Goal: Find specific page/section: Find specific page/section

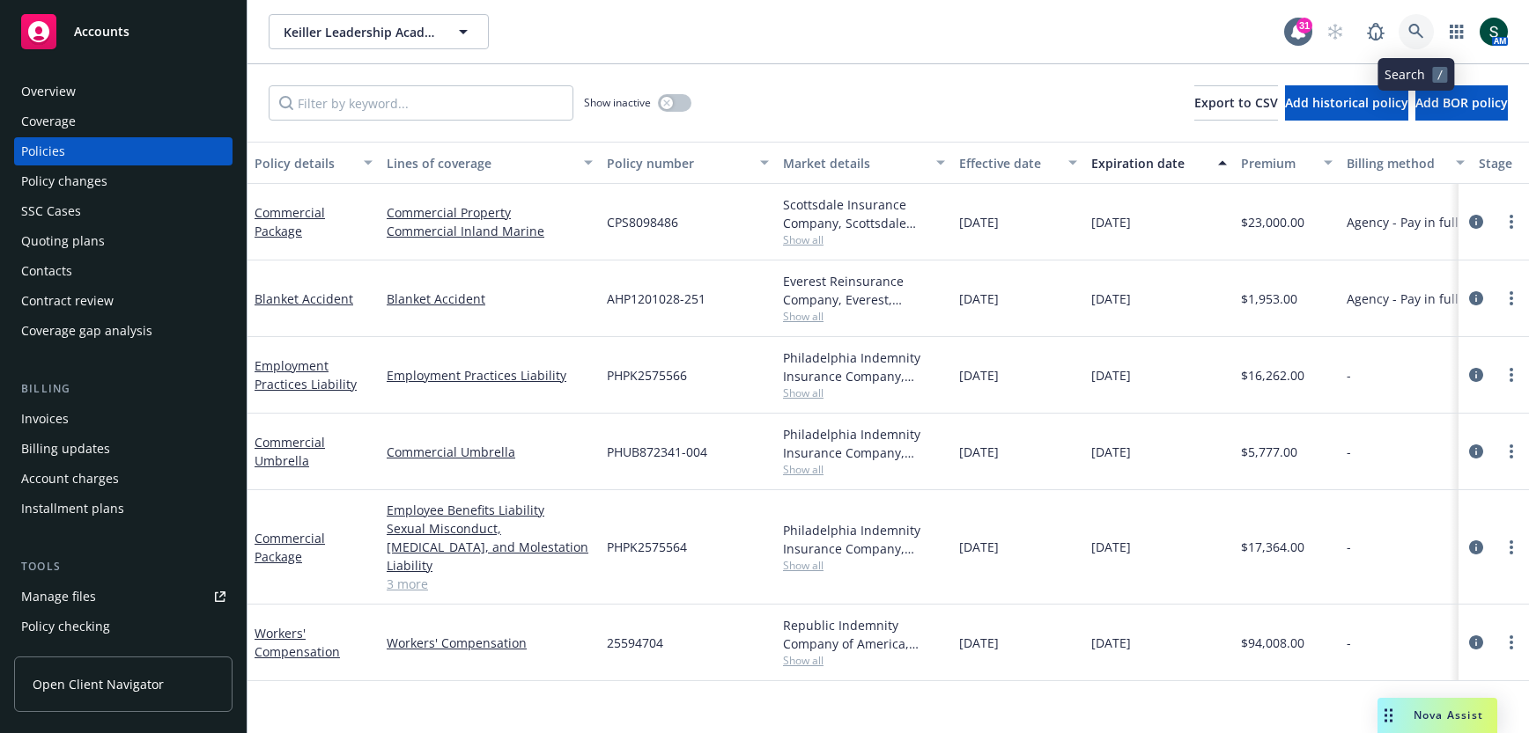
click at [1422, 27] on icon at bounding box center [1416, 32] width 16 height 16
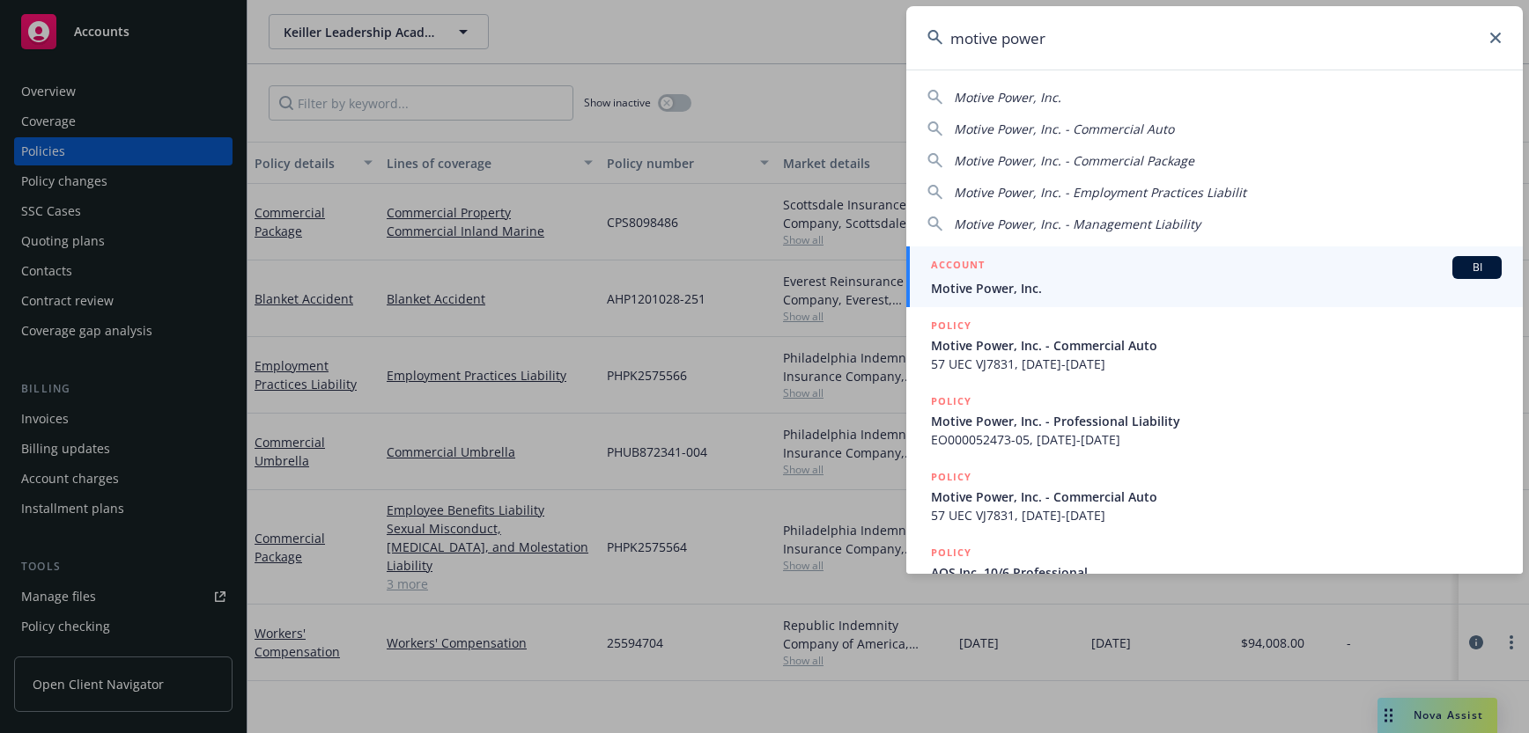
type input "motive power"
click at [1072, 287] on span "Motive Power, Inc." at bounding box center [1216, 288] width 571 height 18
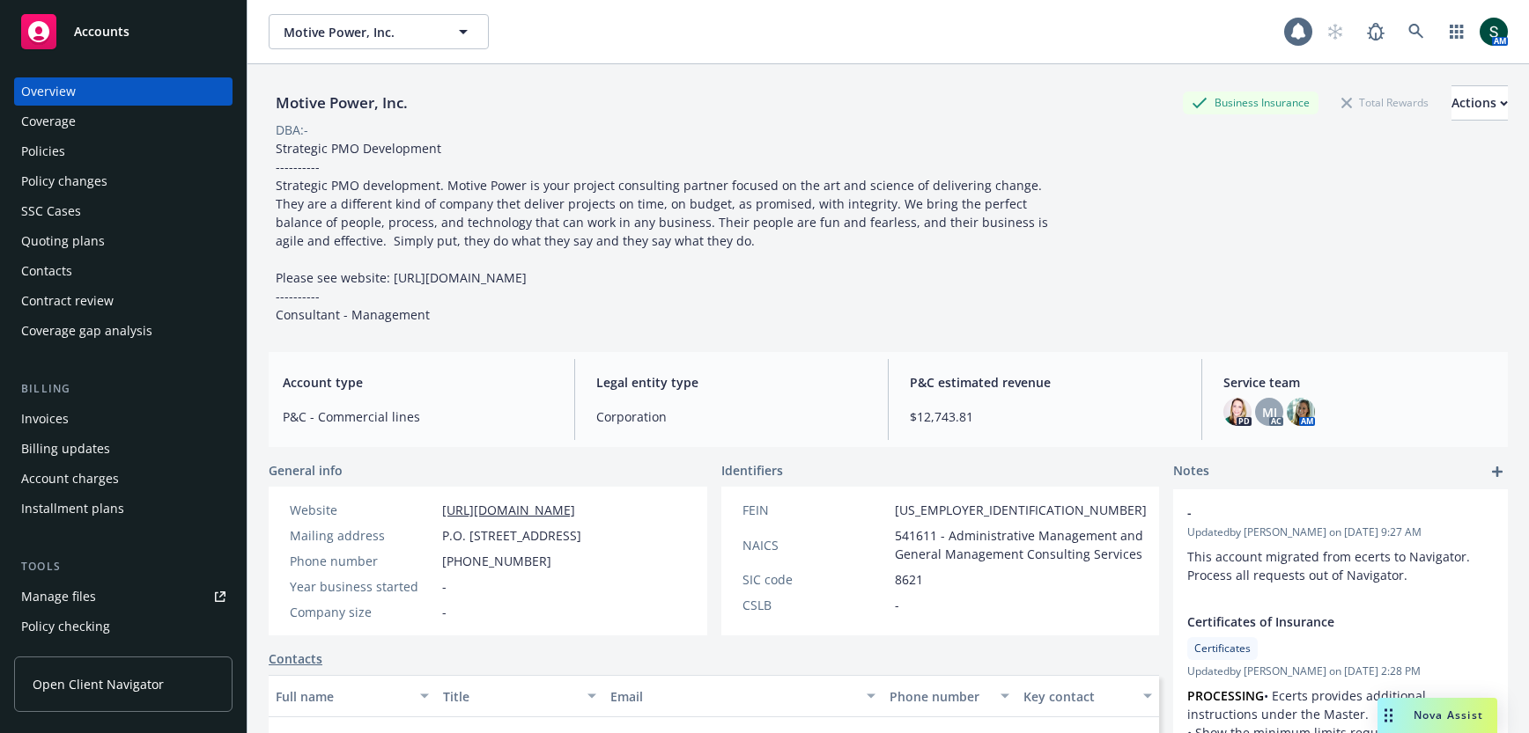
click at [51, 144] on div "Policies" at bounding box center [43, 151] width 44 height 28
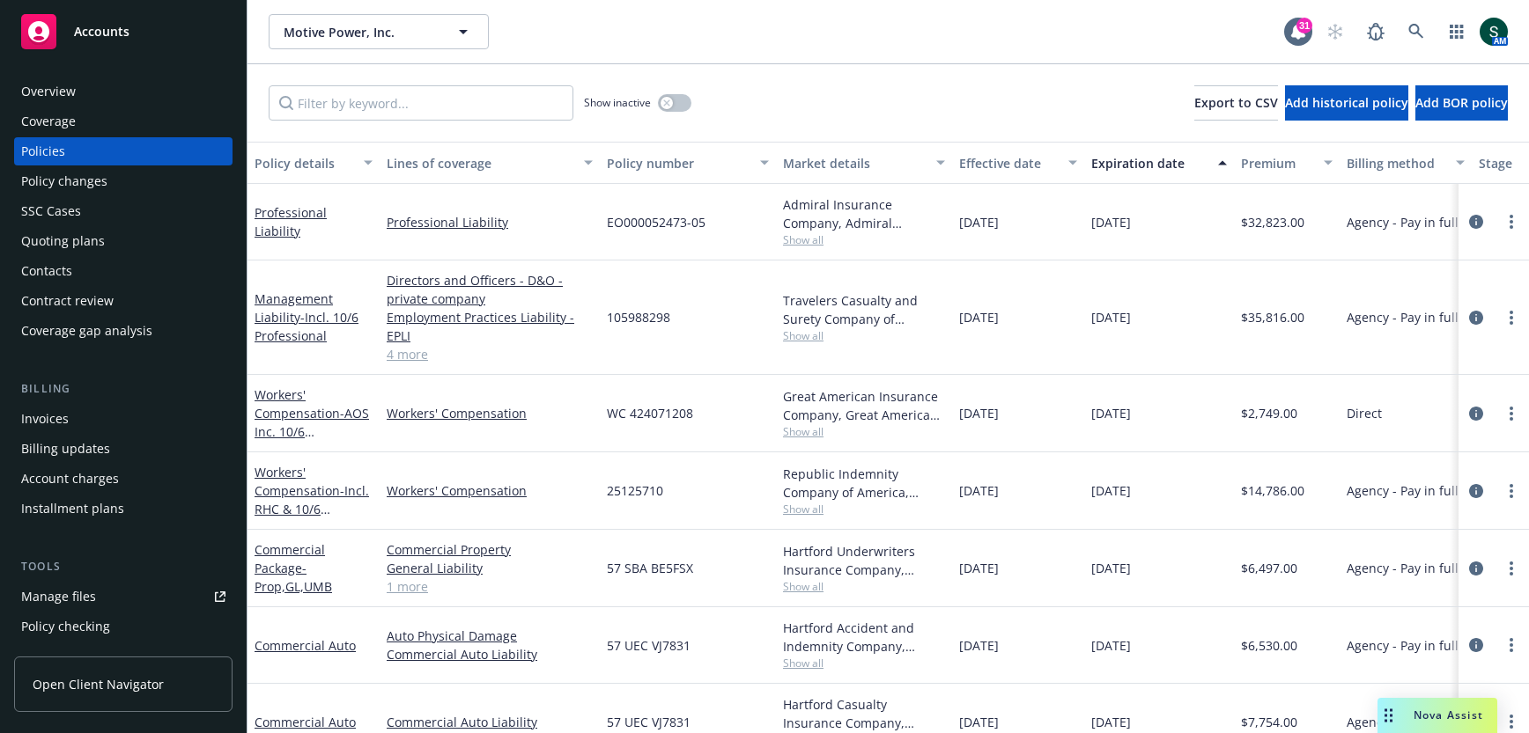
click at [638, 217] on span "EO000052473-05" at bounding box center [656, 222] width 99 height 18
copy span "EO000052473"
click at [696, 214] on span "EO000052473-05" at bounding box center [656, 222] width 99 height 18
drag, startPoint x: 699, startPoint y: 215, endPoint x: 580, endPoint y: 218, distance: 118.9
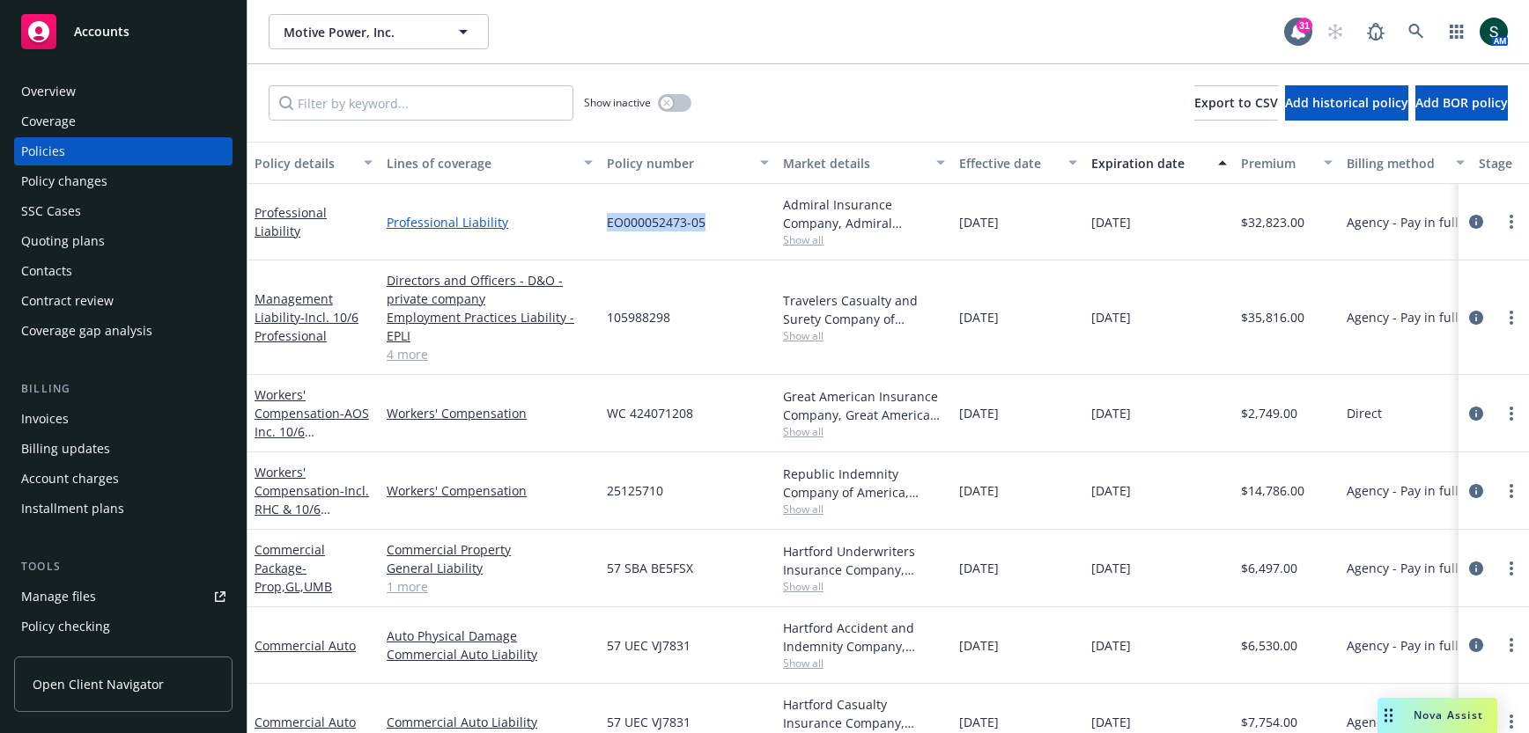
click at [580, 218] on div "Professional Liability Professional Liability EO000052473-05 Admiral Insurance …" at bounding box center [1096, 222] width 1699 height 77
copy div "EO000052473-05"
click at [805, 242] on span "Show all" at bounding box center [864, 239] width 162 height 15
click at [825, 203] on div "Admiral Insurance Company, Admiral Insurance Group ([PERSON_NAME] Corporation),…" at bounding box center [864, 213] width 162 height 37
click at [1402, 34] on link at bounding box center [1415, 31] width 35 height 35
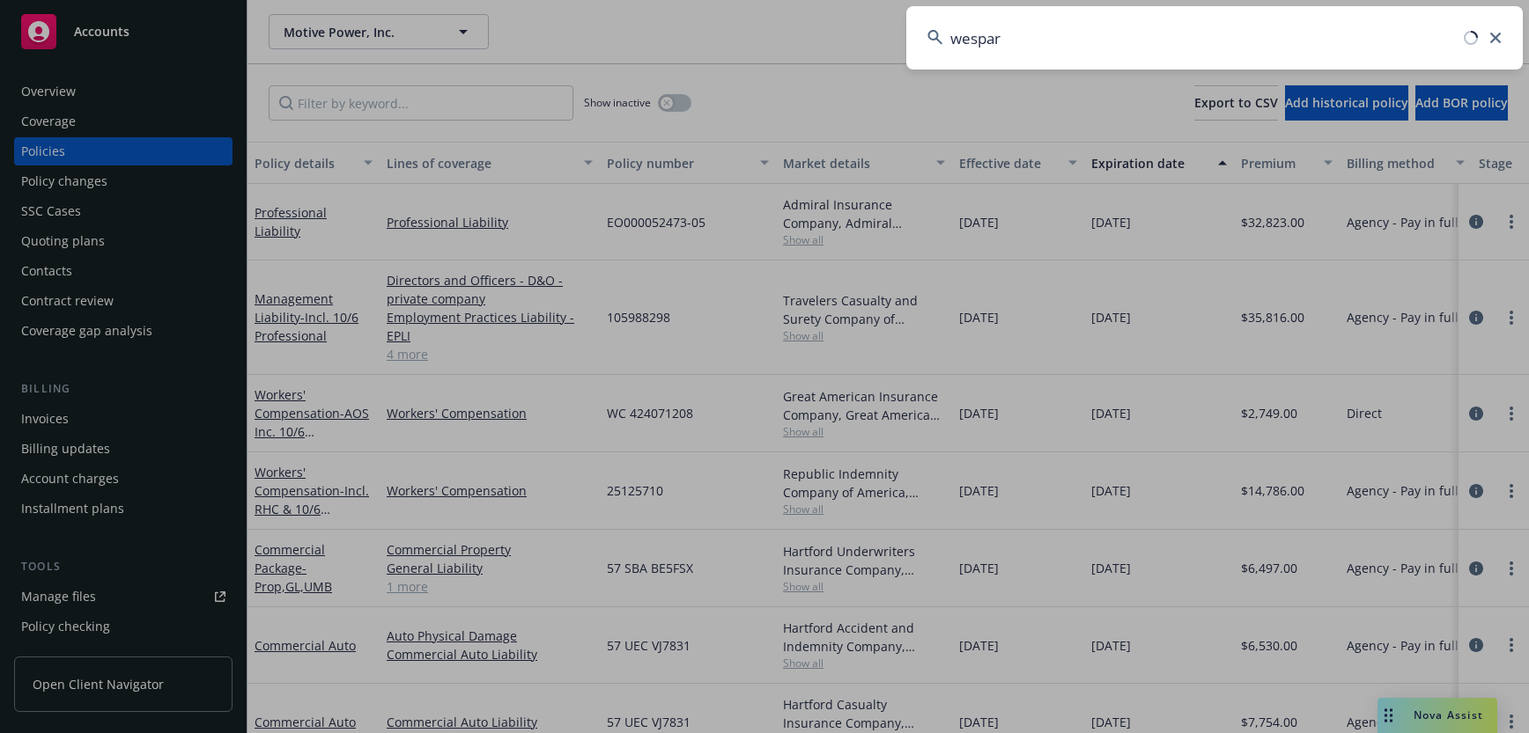
type input "wespark"
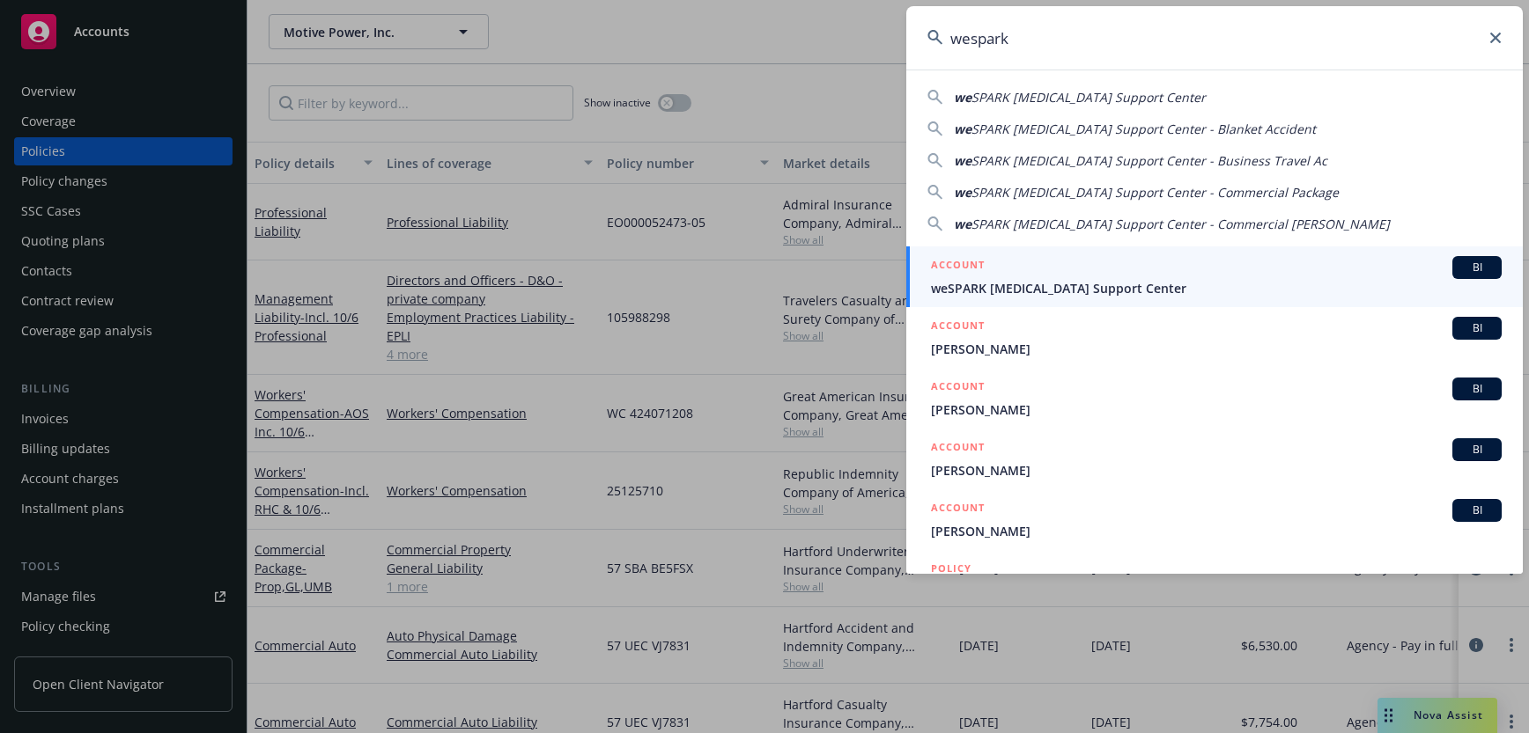
click at [995, 275] on div "ACCOUNT BI" at bounding box center [1216, 267] width 571 height 23
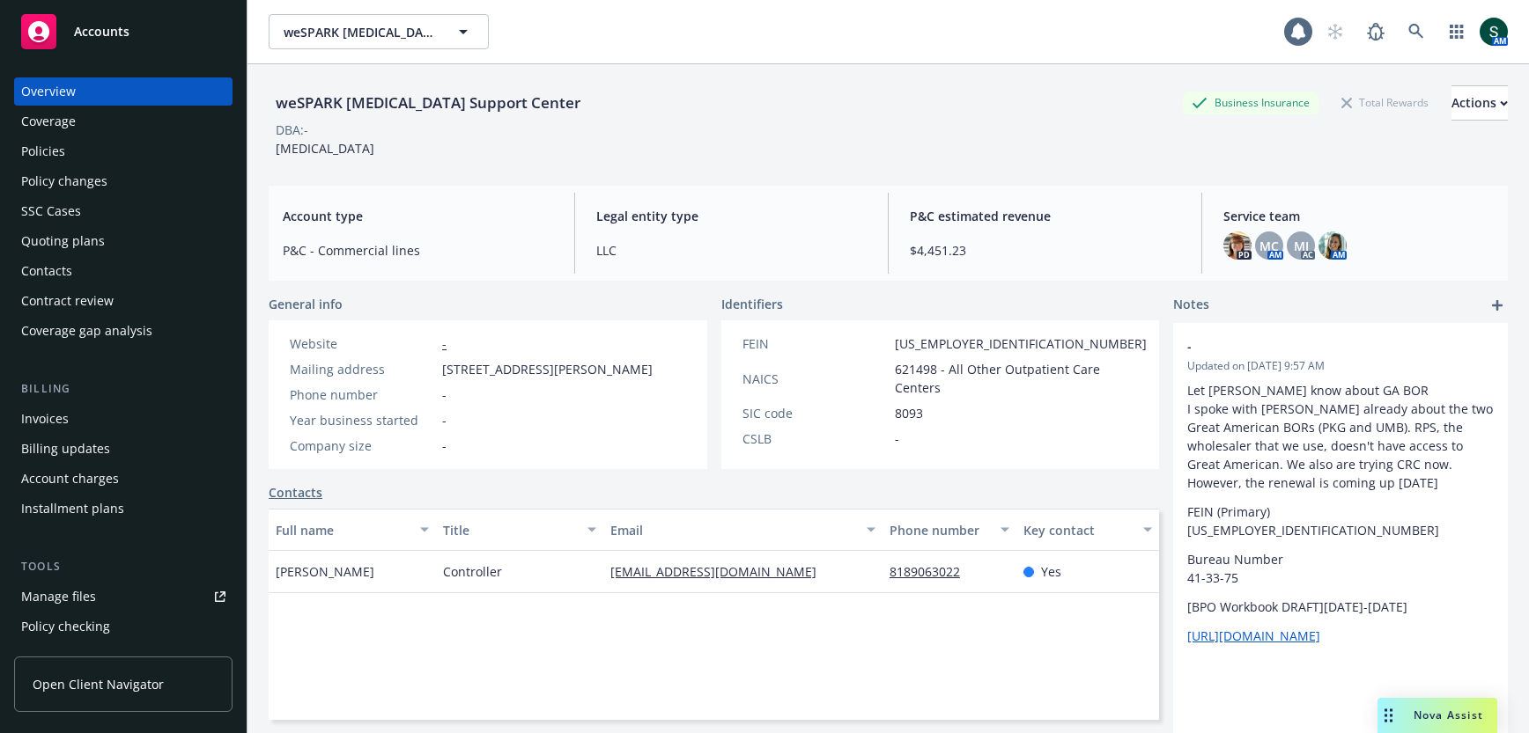
click at [85, 147] on div "Policies" at bounding box center [123, 151] width 204 height 28
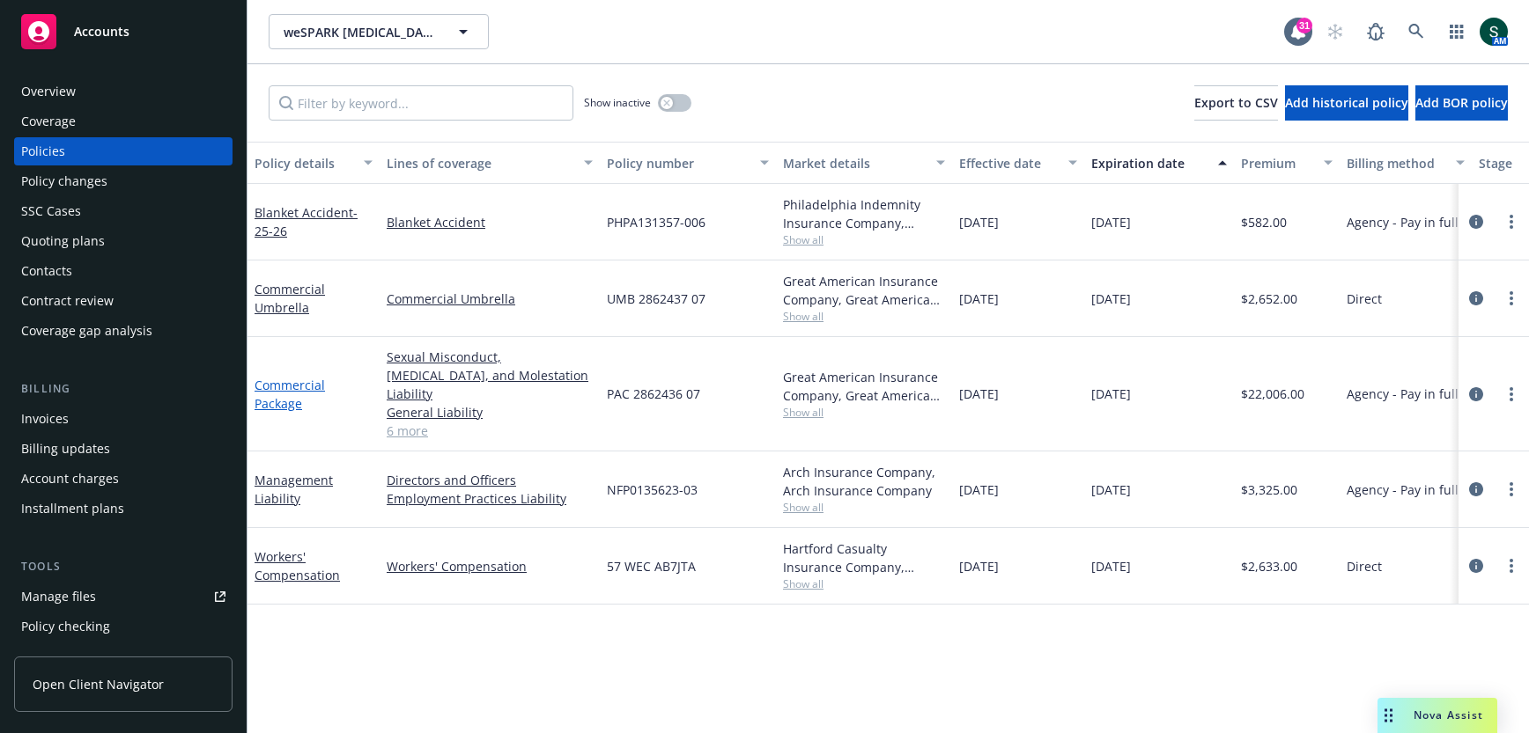
click at [283, 384] on link "Commercial Package" at bounding box center [289, 394] width 70 height 35
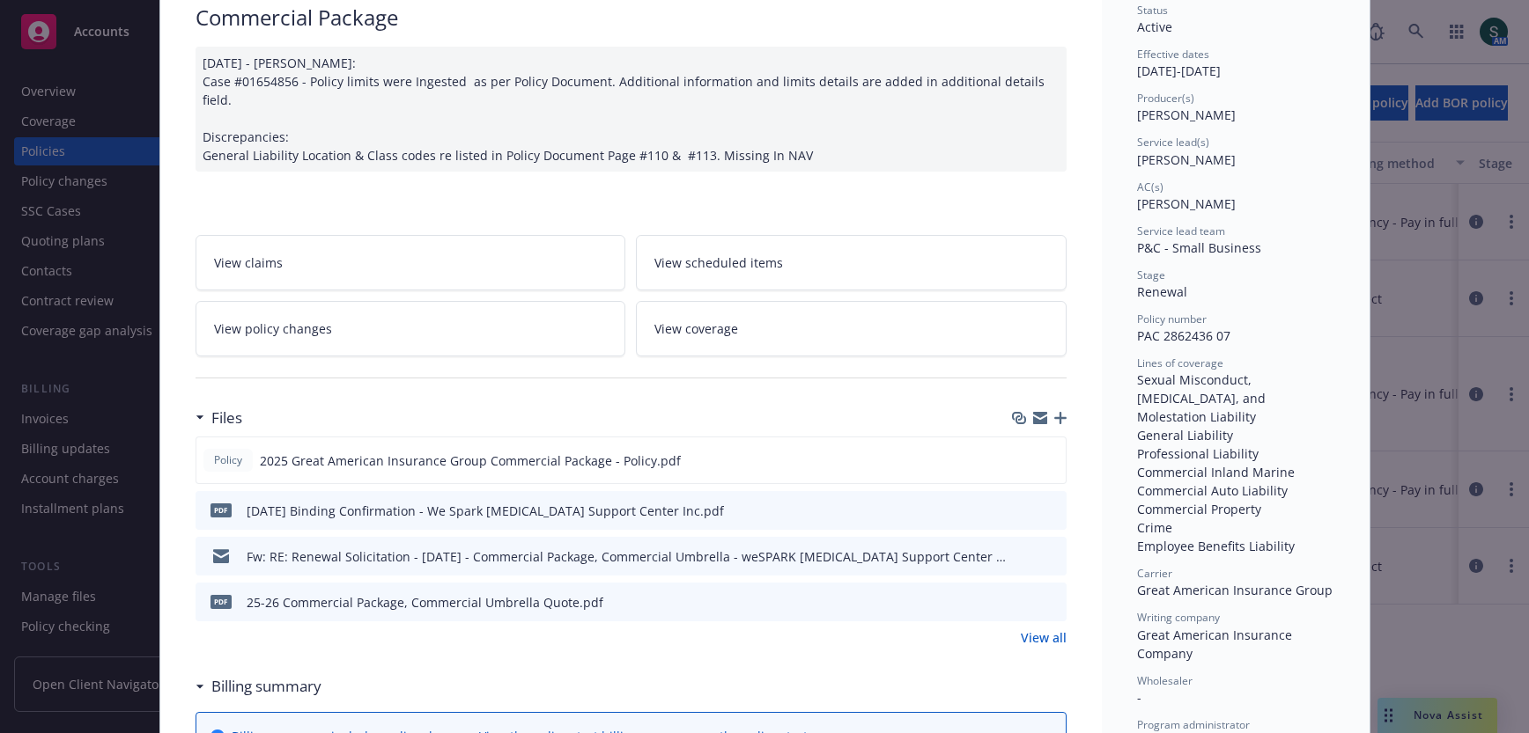
scroll to position [176, 0]
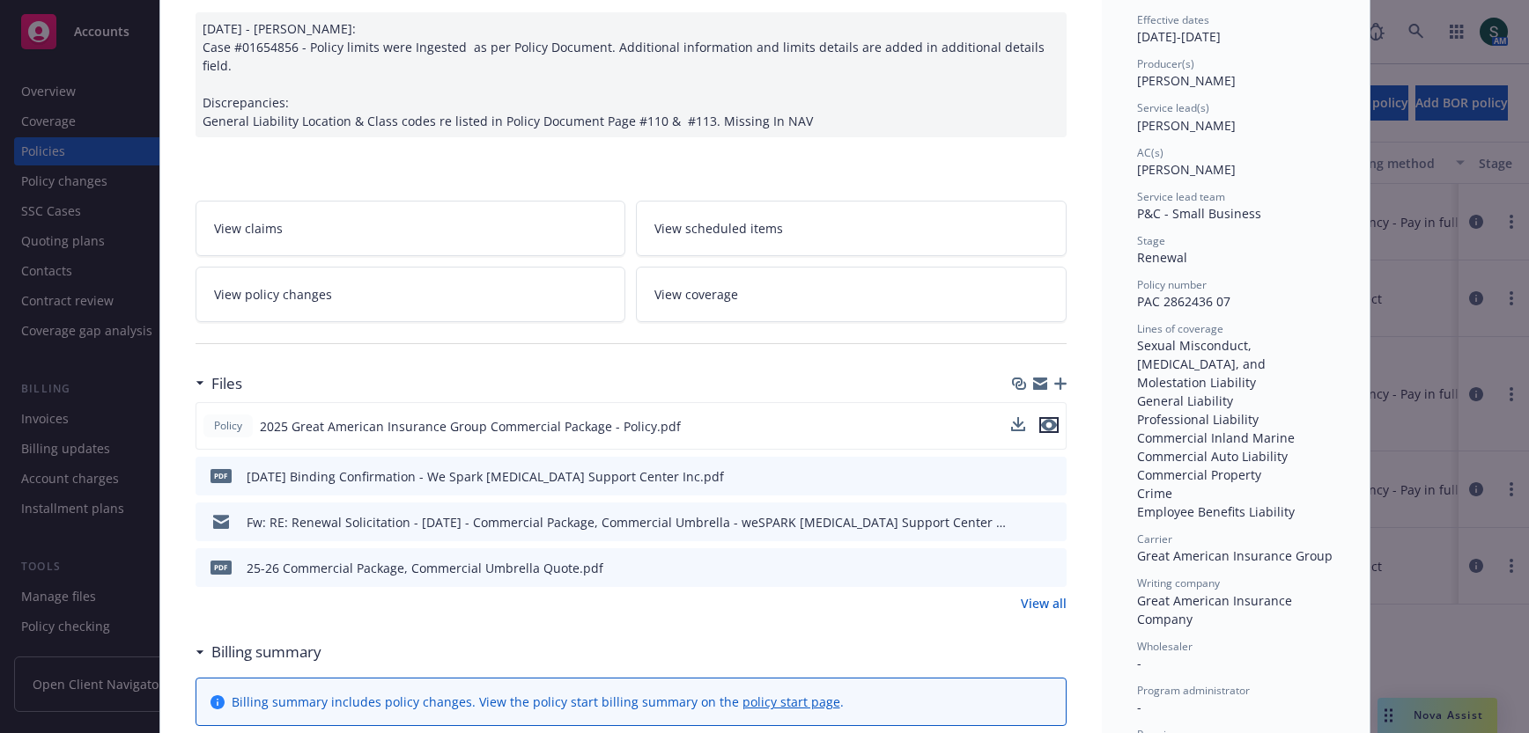
click at [1047, 419] on icon "preview file" at bounding box center [1049, 425] width 16 height 12
